Goal: Use online tool/utility

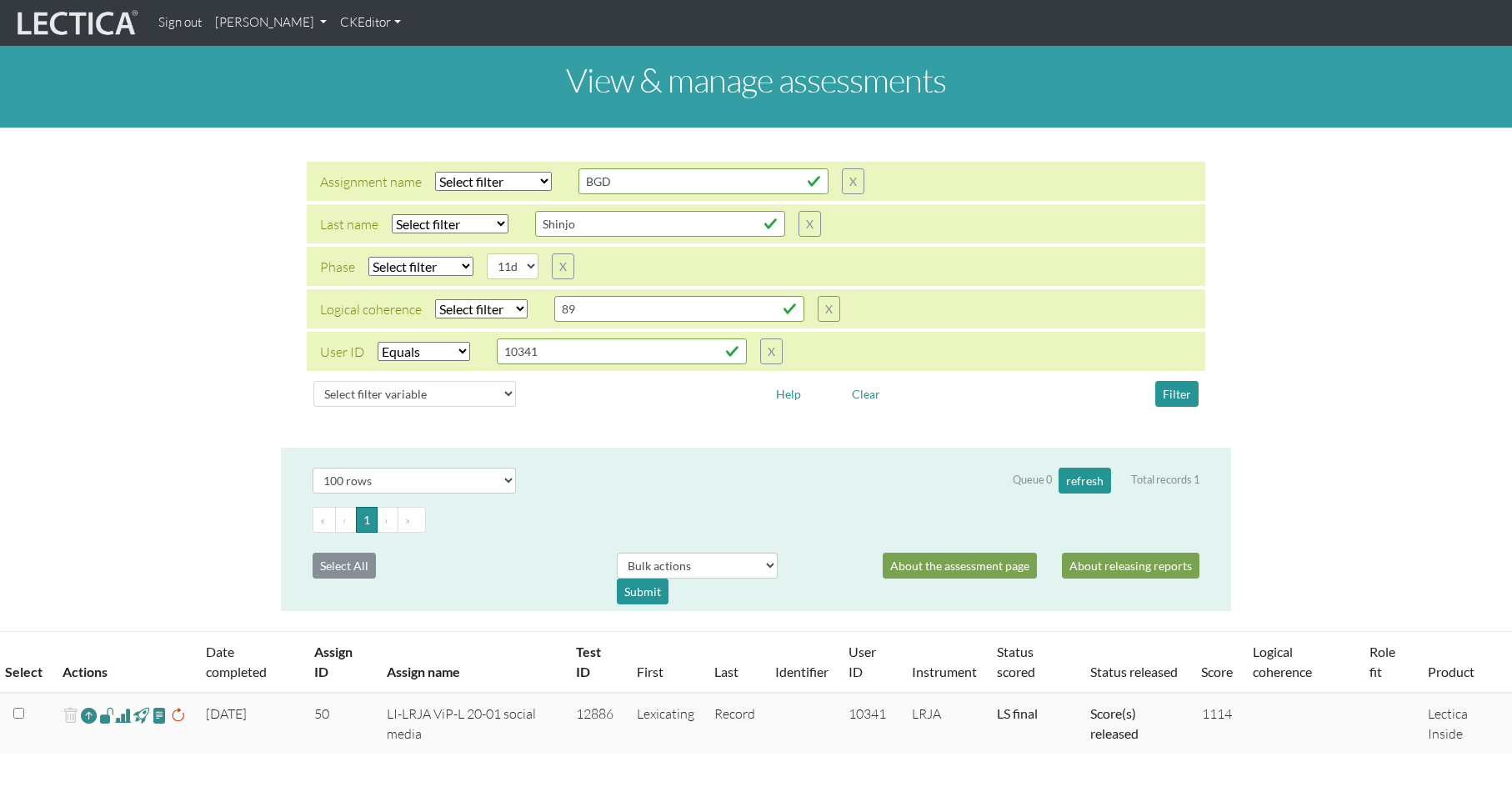
select select
select select "11d"
select select "equal"
select select "100"
click at [420, 387] on select "Select filter variable Assignment name Assignment ID Clarity persuasive Clarity…" at bounding box center [415, 394] width 203 height 26
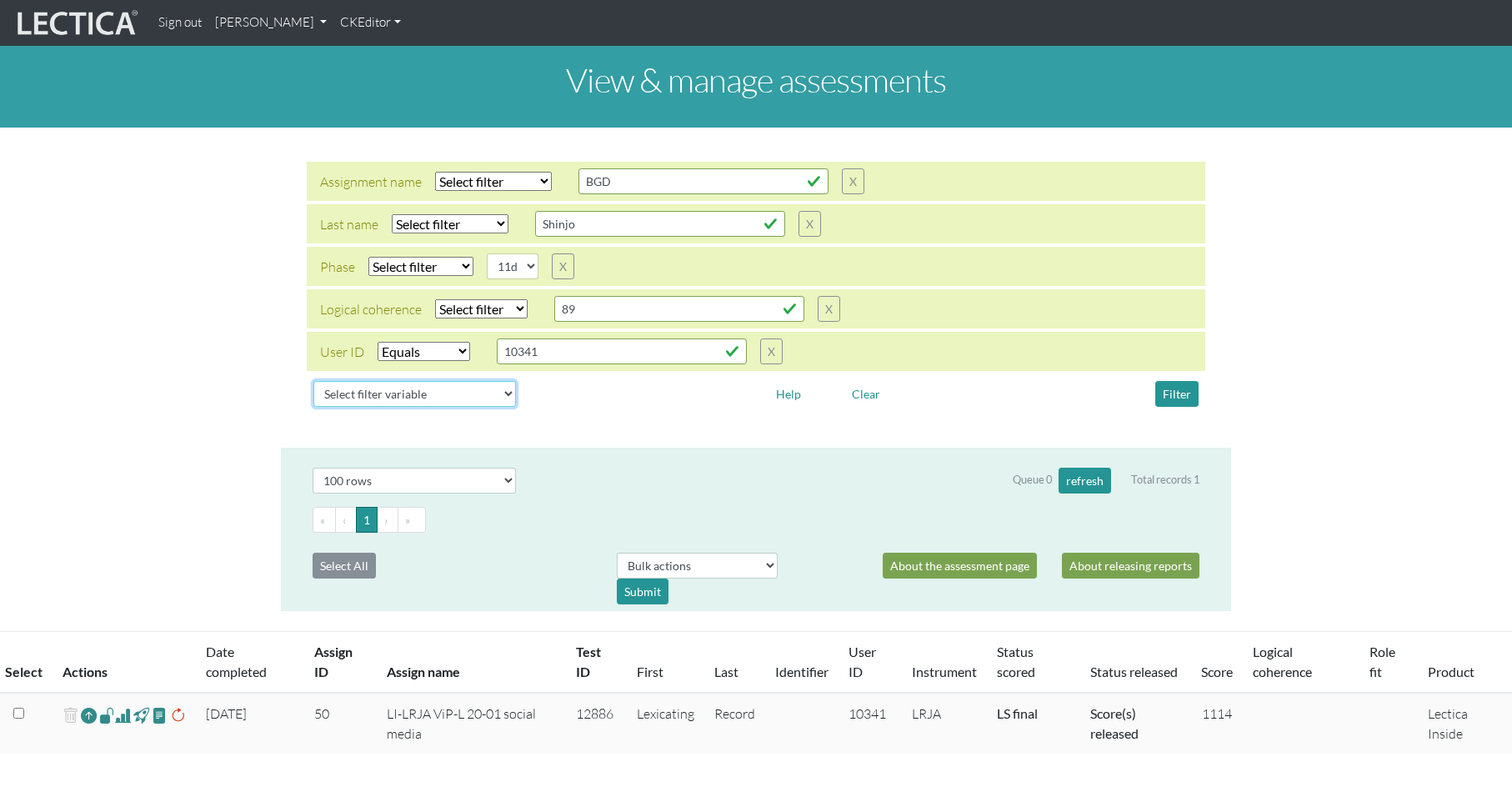
select select "status_score"
click at [313, 407] on select "Select filter variable Assignment name Assignment ID Clarity persuasive Clarity…" at bounding box center [415, 394] width 203 height 26
select select
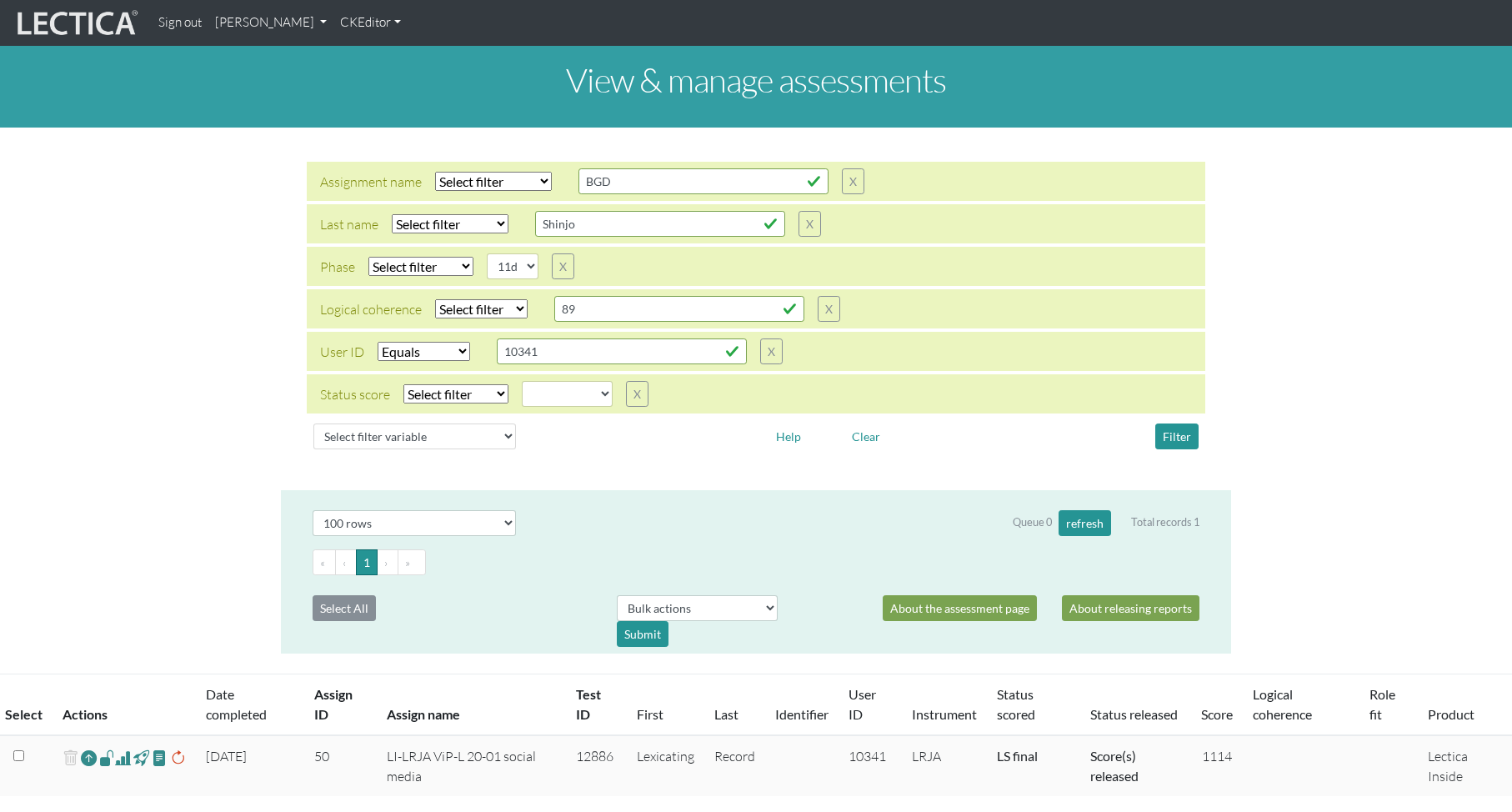
click at [462, 388] on select "Select filter Equals Does not equal" at bounding box center [455, 394] width 105 height 19
select select "iexact"
click at [403, 384] on select "Select filter Equals Does not equal" at bounding box center [455, 394] width 105 height 19
click at [563, 395] on select "completed created finalized_cs finalized_ls finalized_ss scored_cs started unsc…" at bounding box center [567, 394] width 91 height 26
select select "completed"
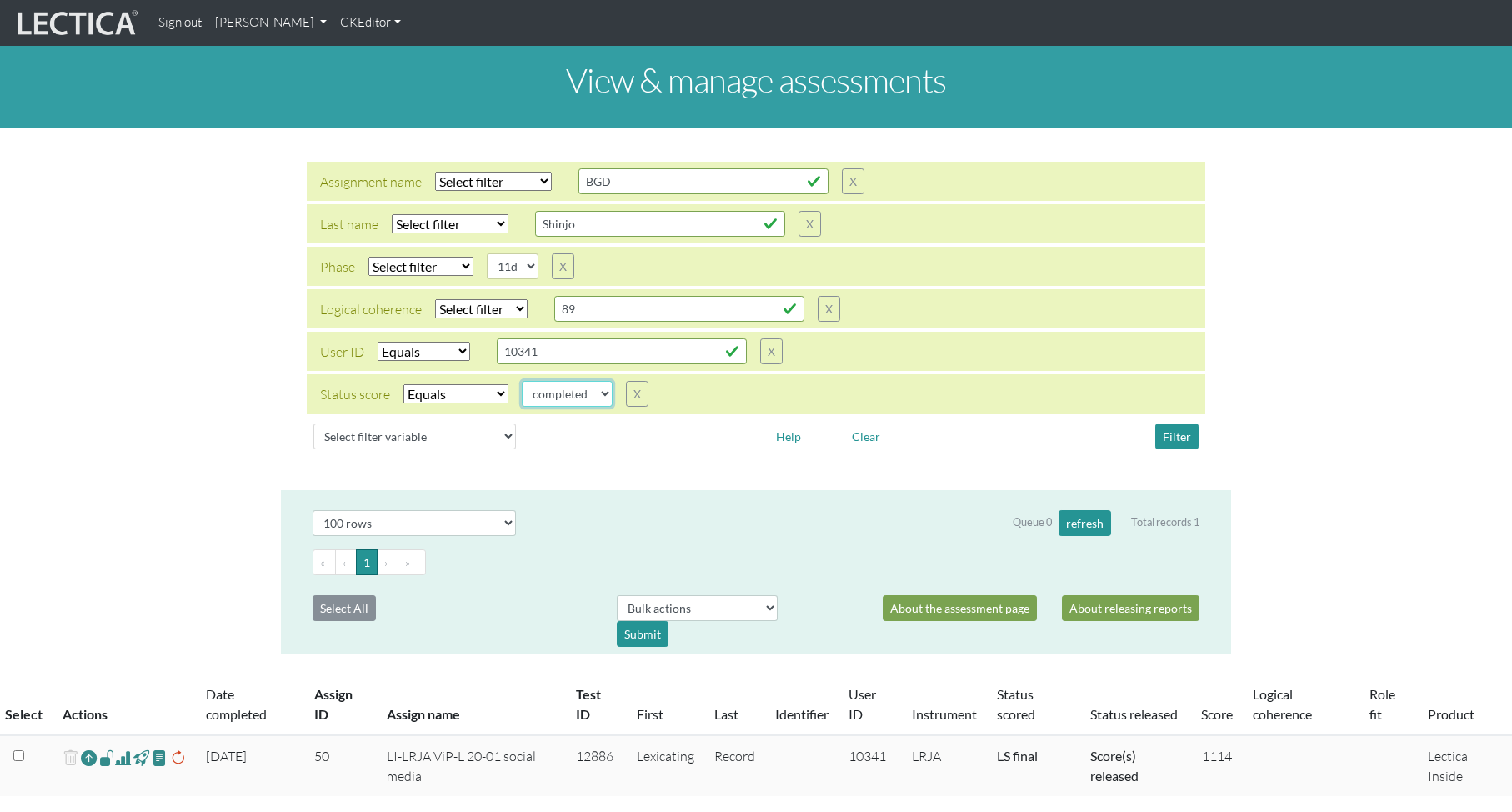
click at [522, 381] on select "completed created finalized_cs finalized_ls finalized_ss scored_cs started unsc…" at bounding box center [567, 394] width 91 height 26
click at [405, 351] on select "Select filter Equals List Contains Greater than Less than" at bounding box center [424, 351] width 92 height 19
select select
click at [378, 342] on select "Select filter Equals List Contains Greater than Less than" at bounding box center [424, 351] width 92 height 19
click at [1173, 429] on button "Filter" at bounding box center [1176, 436] width 43 height 26
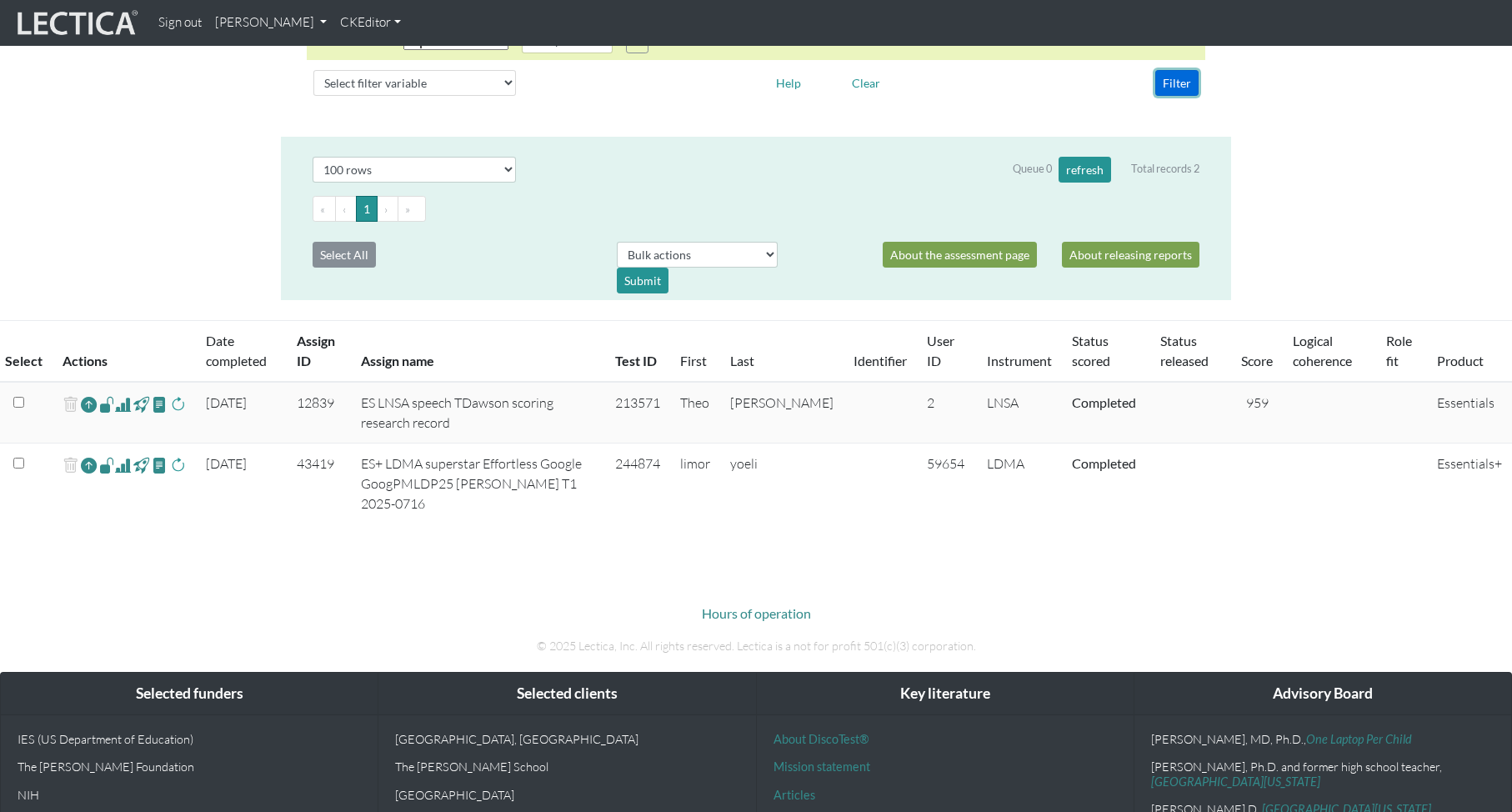
scroll to position [355, 0]
